Goal: Task Accomplishment & Management: Use online tool/utility

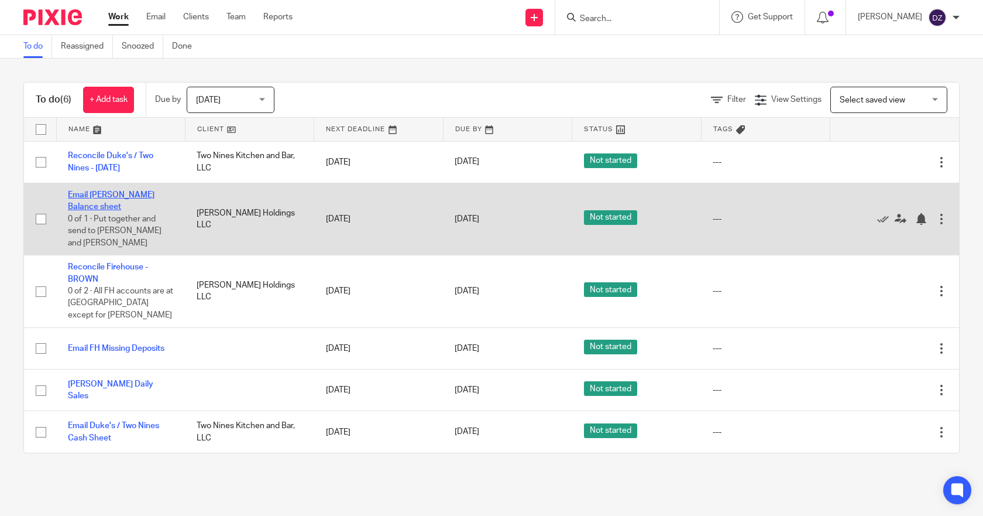
click at [115, 195] on link "Email FH Cash Balance sheet" at bounding box center [111, 201] width 87 height 20
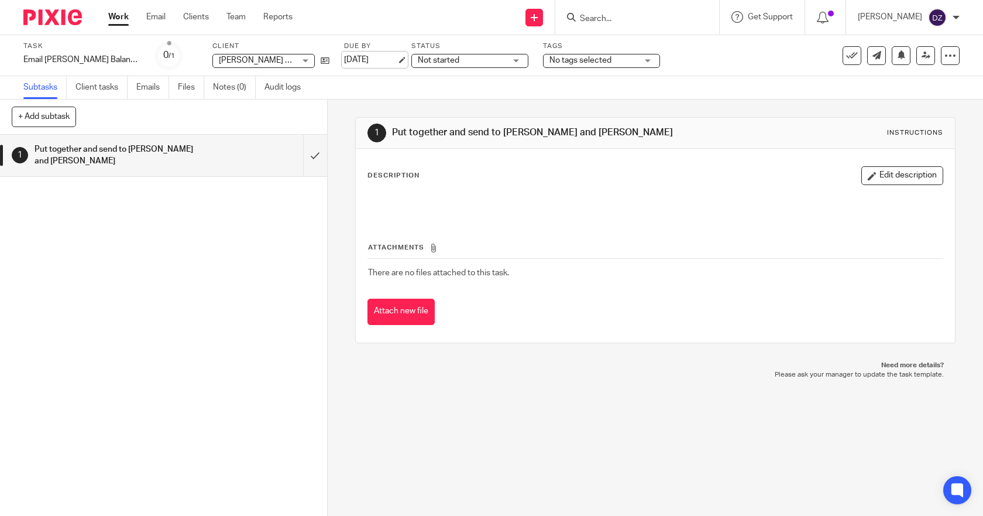
click at [391, 59] on link "[DATE]" at bounding box center [370, 60] width 53 height 12
click at [117, 13] on link "Work" at bounding box center [118, 17] width 20 height 12
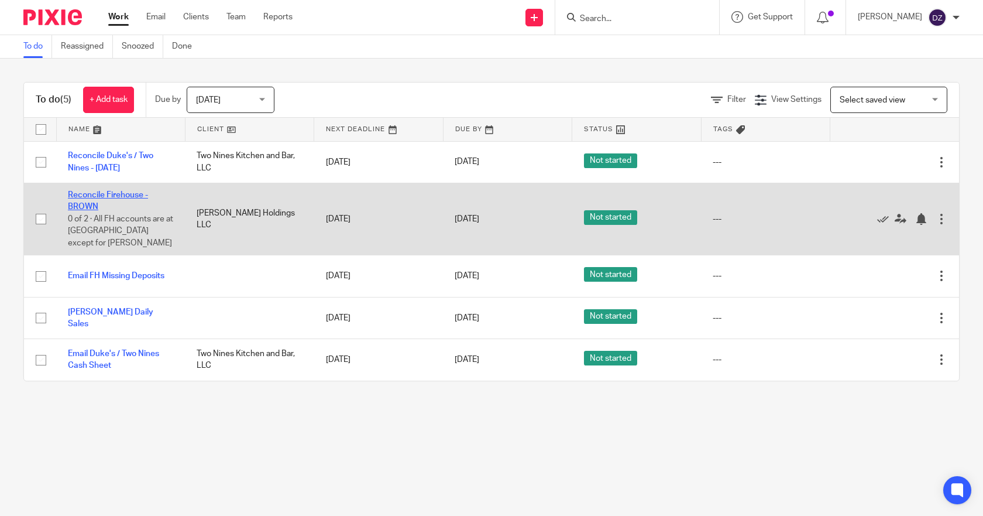
click at [129, 192] on link "Reconcile Firehouse - BROWN" at bounding box center [108, 201] width 80 height 20
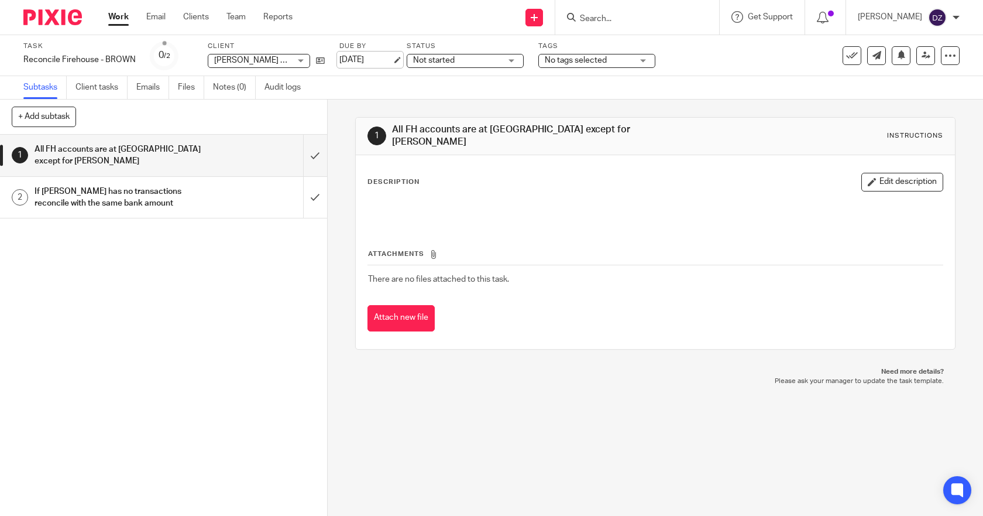
click at [380, 58] on link "[DATE]" at bounding box center [365, 60] width 53 height 12
click at [117, 21] on link "Work" at bounding box center [118, 17] width 20 height 12
